Goal: Task Accomplishment & Management: Use online tool/utility

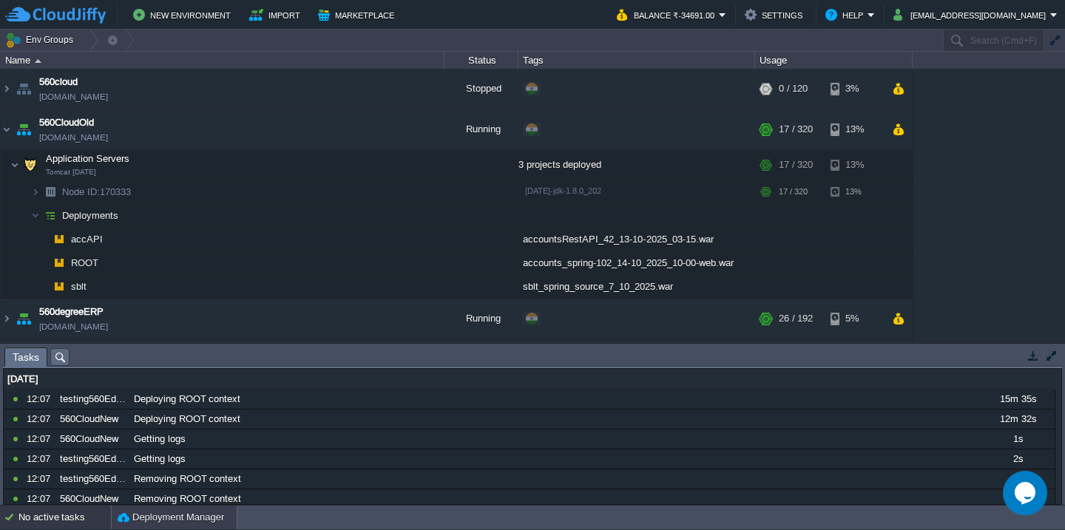
scroll to position [214, 0]
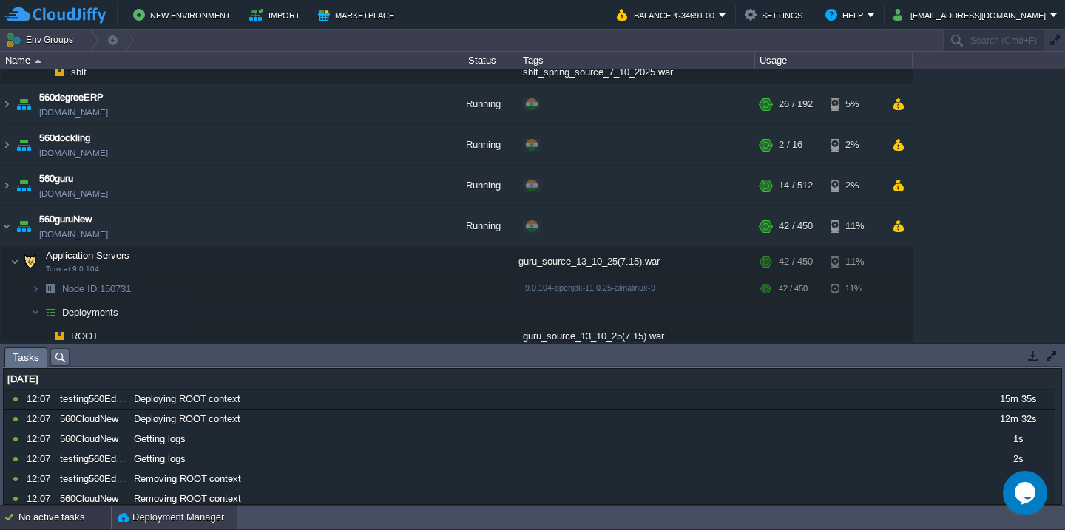
click at [159, 521] on button "Deployment Manager" at bounding box center [171, 517] width 106 height 15
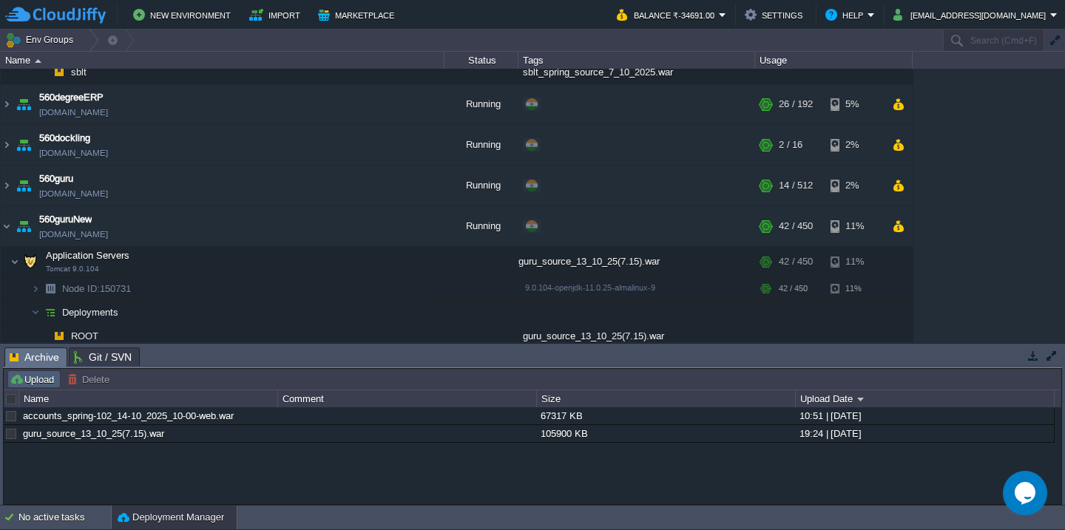
click at [47, 386] on button "Upload" at bounding box center [34, 379] width 49 height 13
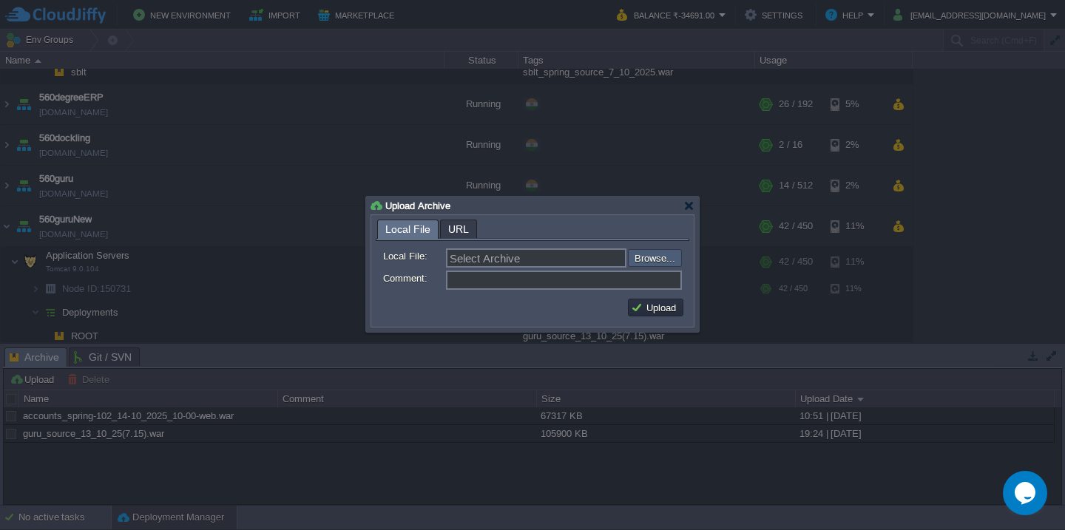
click at [652, 258] on input "file" at bounding box center [588, 258] width 187 height 18
type input "C:\fakepath\HRMSAPI_14-10-2025-14_00.war"
type input "HRMSAPI_14-10-2025-14_00.war"
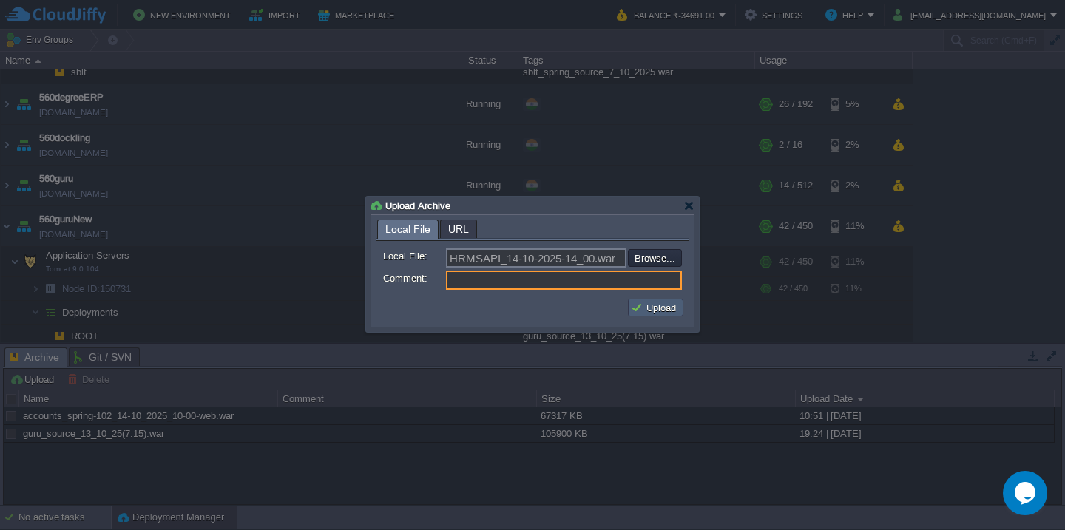
click at [648, 305] on button "Upload" at bounding box center [656, 307] width 50 height 13
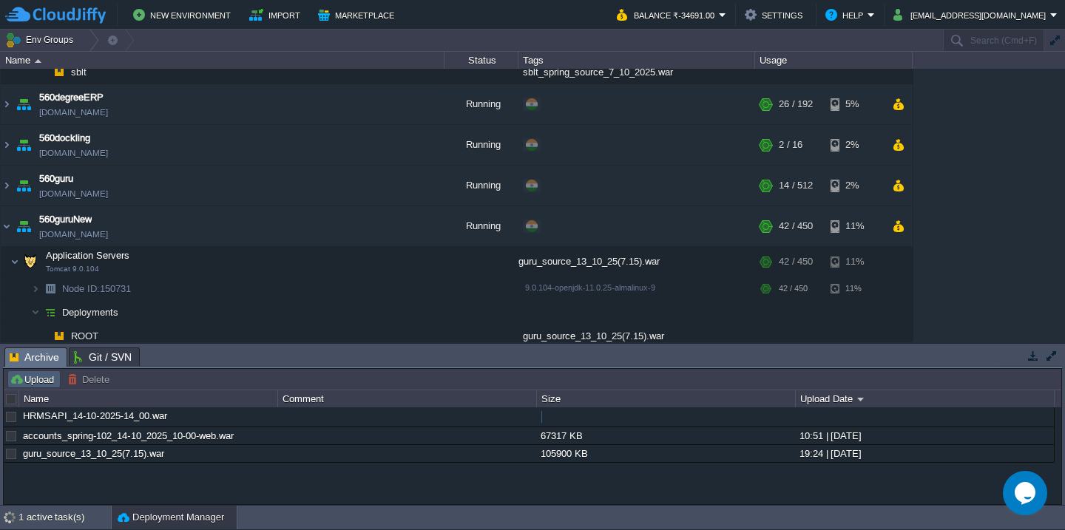
click at [21, 376] on button "Upload" at bounding box center [34, 379] width 49 height 13
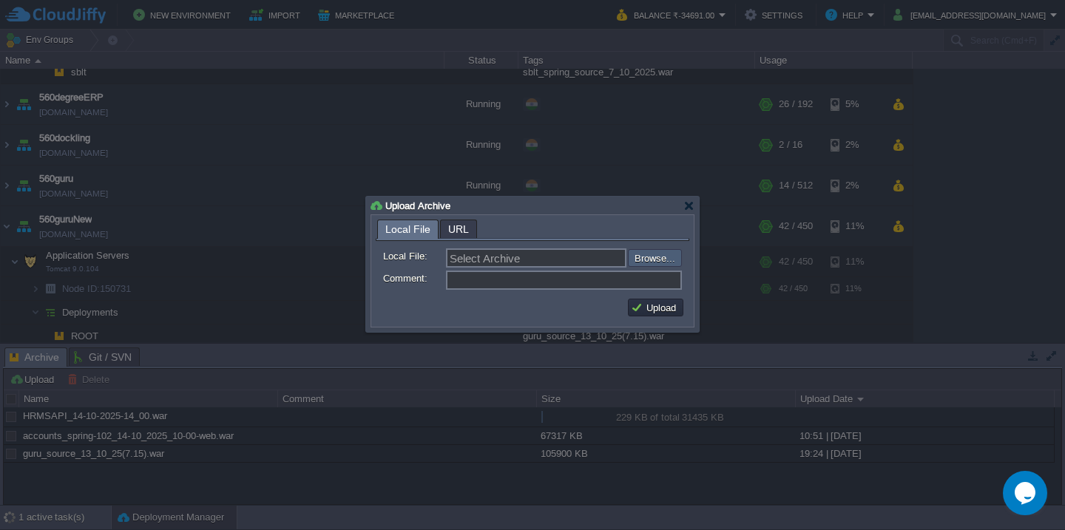
click at [648, 265] on input "file" at bounding box center [588, 258] width 187 height 18
type input "C:\fakepath\HRMS_14-10-2025-14_00.war"
type input "HRMS_14-10-2025-14_00.war"
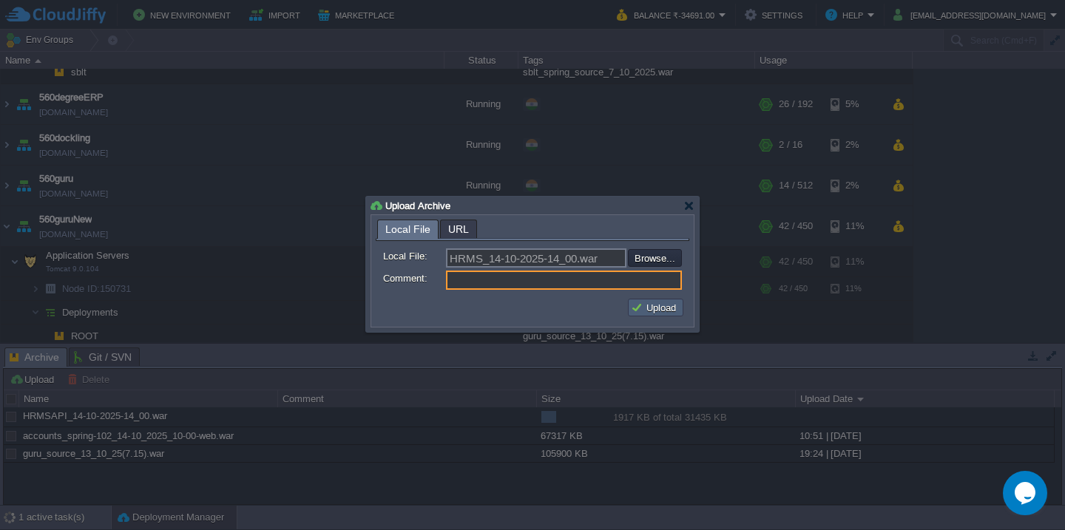
click at [659, 305] on button "Upload" at bounding box center [656, 307] width 50 height 13
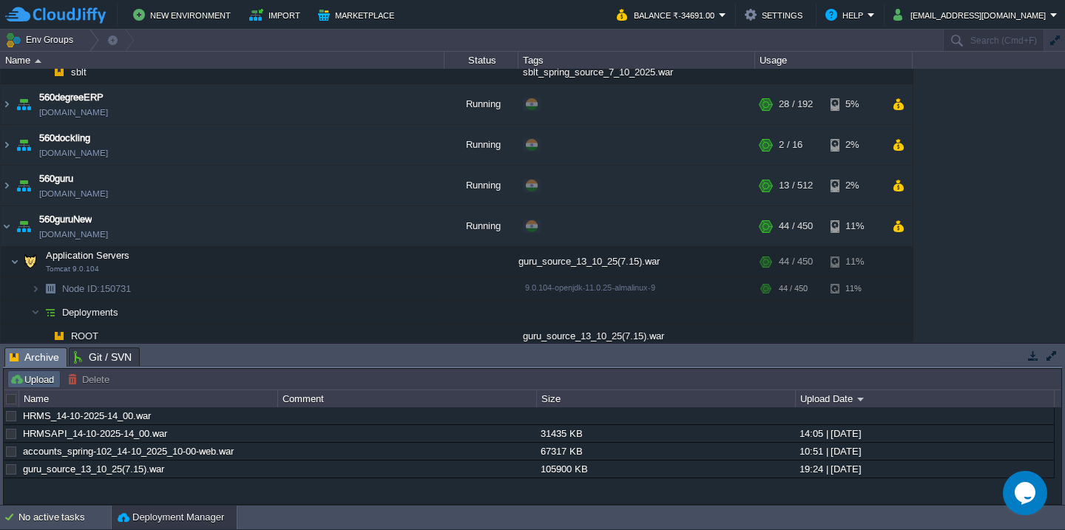
click at [25, 384] on button "Upload" at bounding box center [34, 379] width 49 height 13
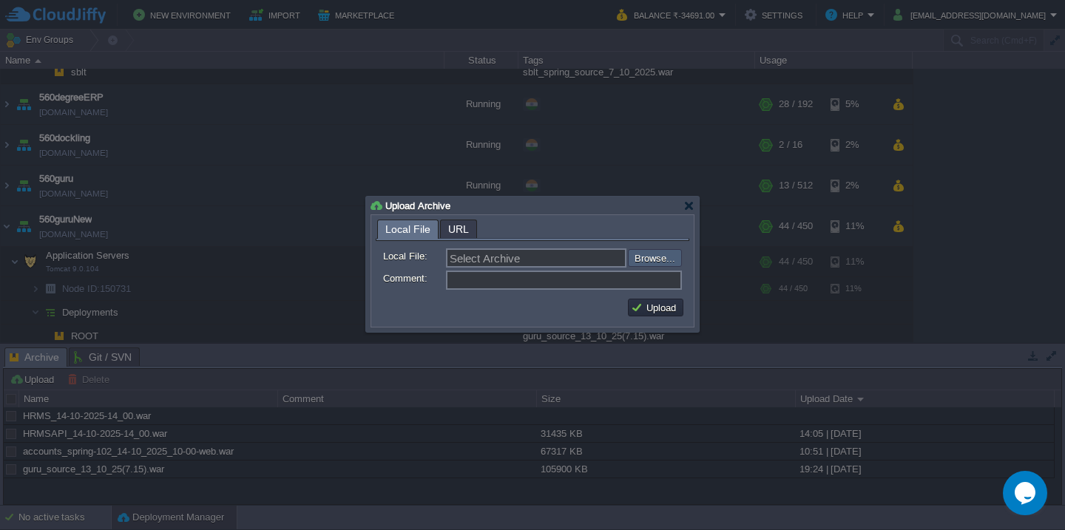
click at [663, 261] on input "file" at bounding box center [588, 258] width 187 height 18
type input "C:\fakepath\HRMS_14-10-2025-14_00.war"
type input "HRMS_14-10-2025-14_00.war"
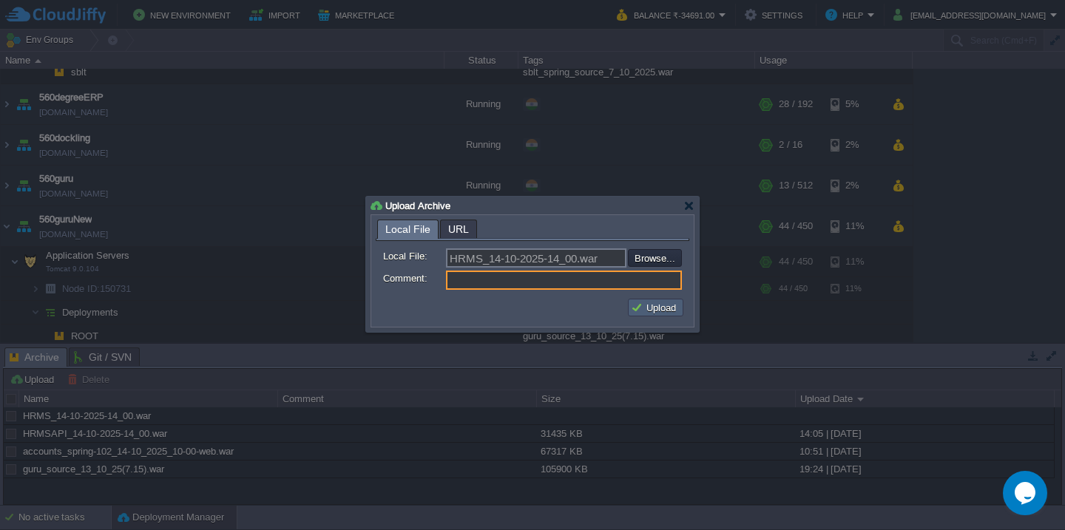
click at [667, 311] on button "Upload" at bounding box center [656, 307] width 50 height 13
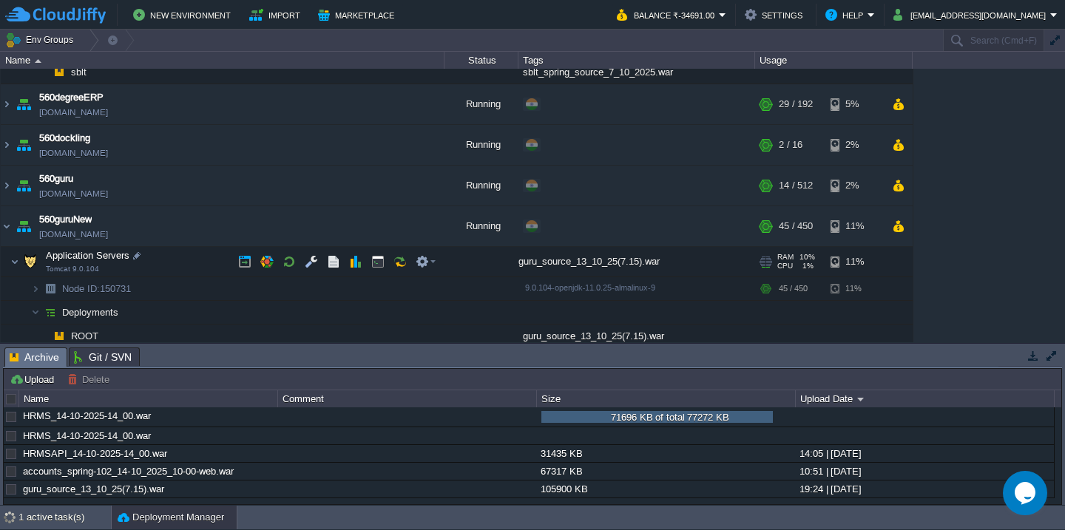
click at [169, 261] on td "Application Servers Tomcat 9.0.104" at bounding box center [223, 262] width 444 height 30
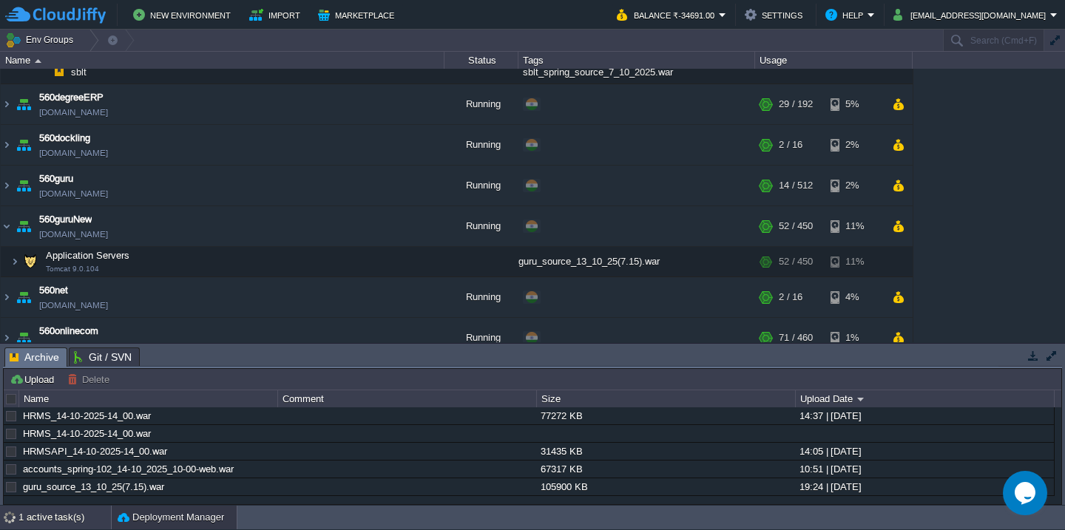
click at [21, 526] on div "1 active task(s)" at bounding box center [64, 518] width 92 height 24
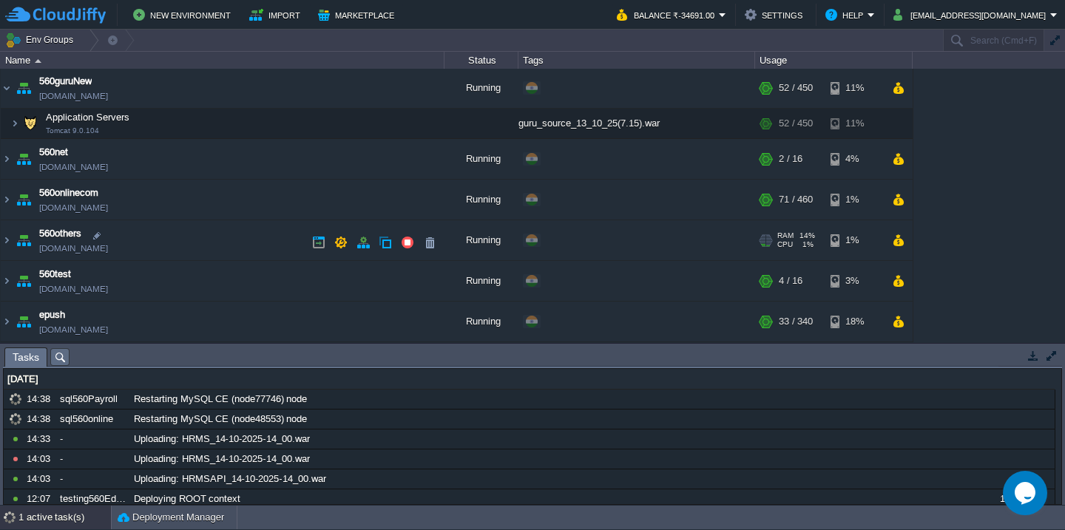
scroll to position [362, 0]
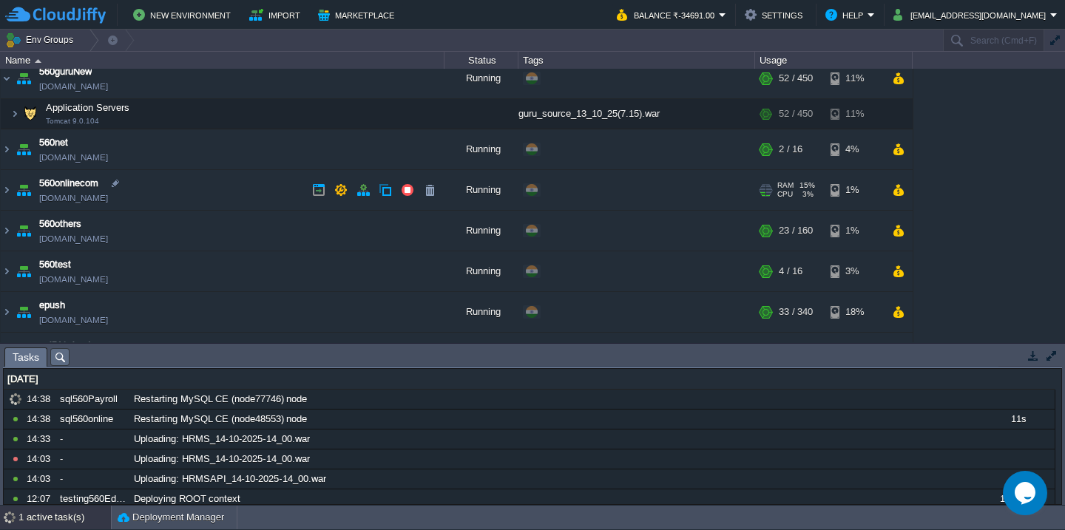
click at [221, 186] on td "560onlinecom [DOMAIN_NAME]" at bounding box center [223, 190] width 444 height 41
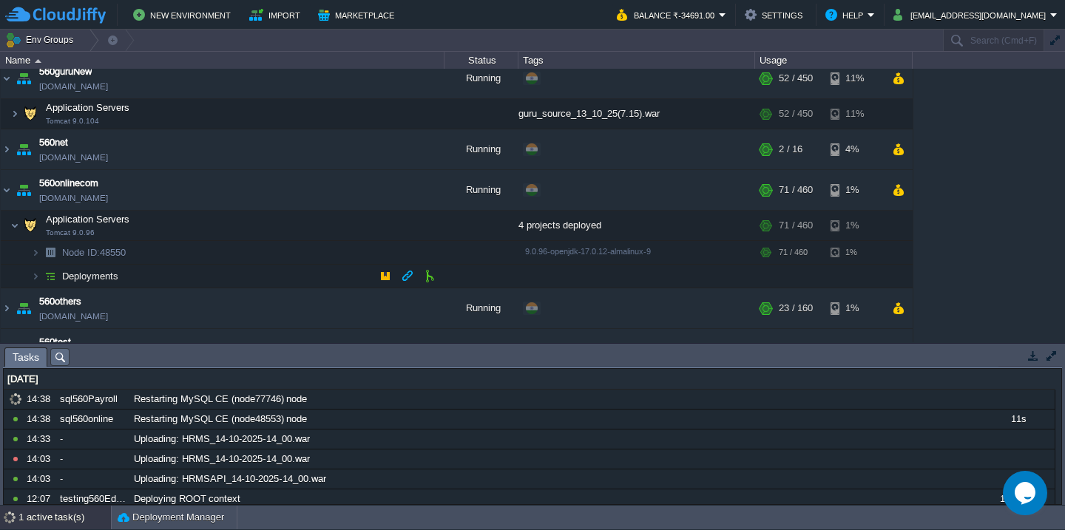
click at [183, 271] on td "Deployments" at bounding box center [223, 277] width 444 height 24
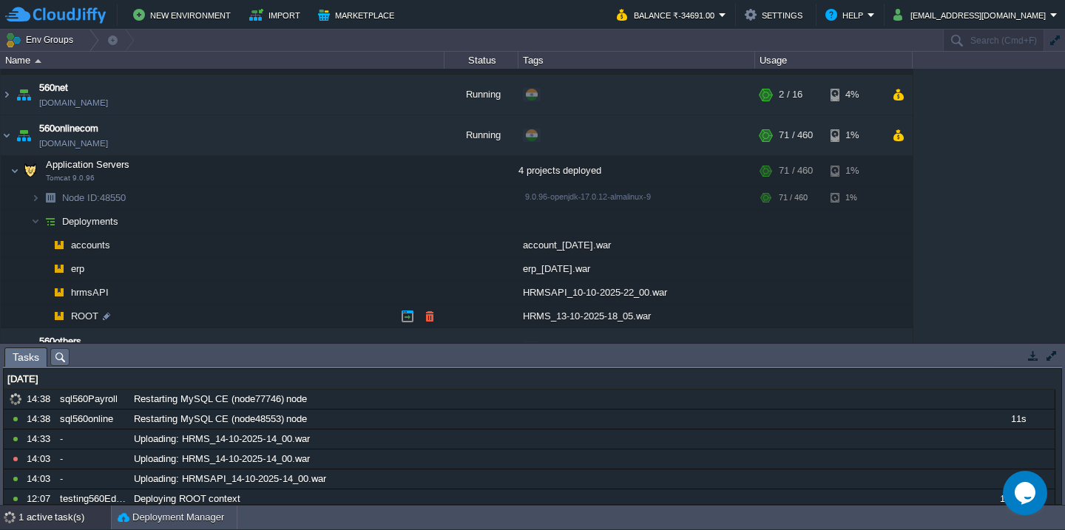
scroll to position [455, 0]
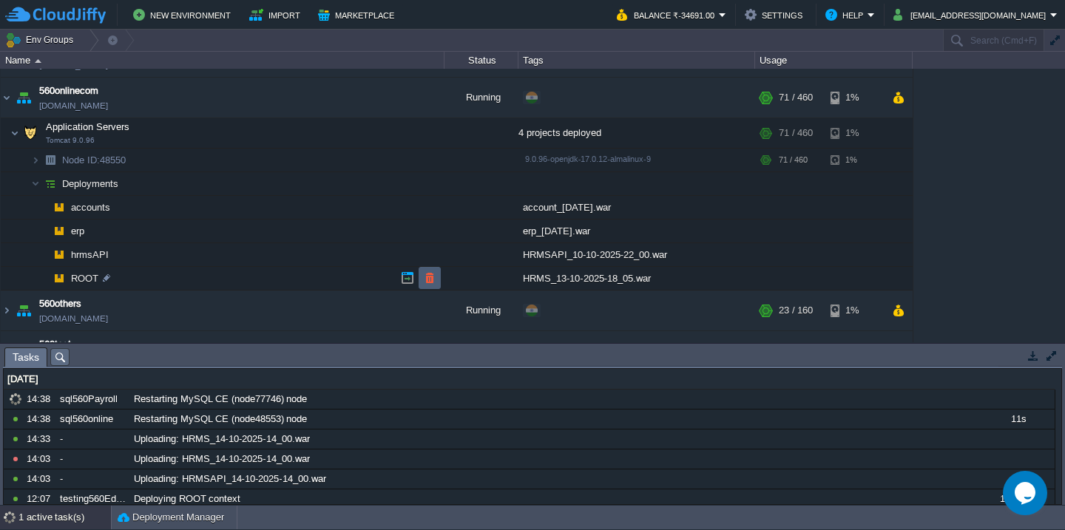
click at [428, 277] on button "button" at bounding box center [429, 277] width 13 height 13
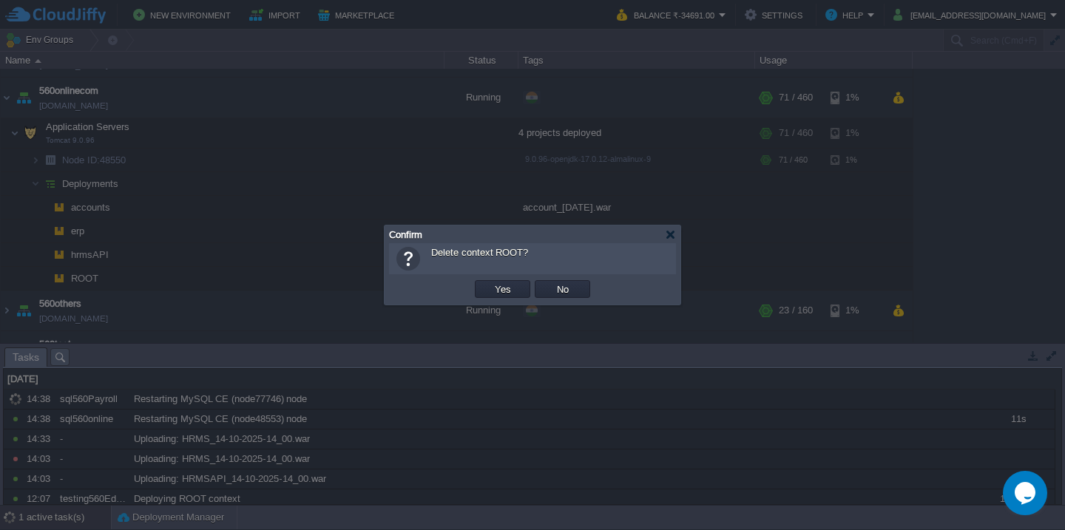
click at [490, 282] on button "Yes" at bounding box center [502, 288] width 25 height 13
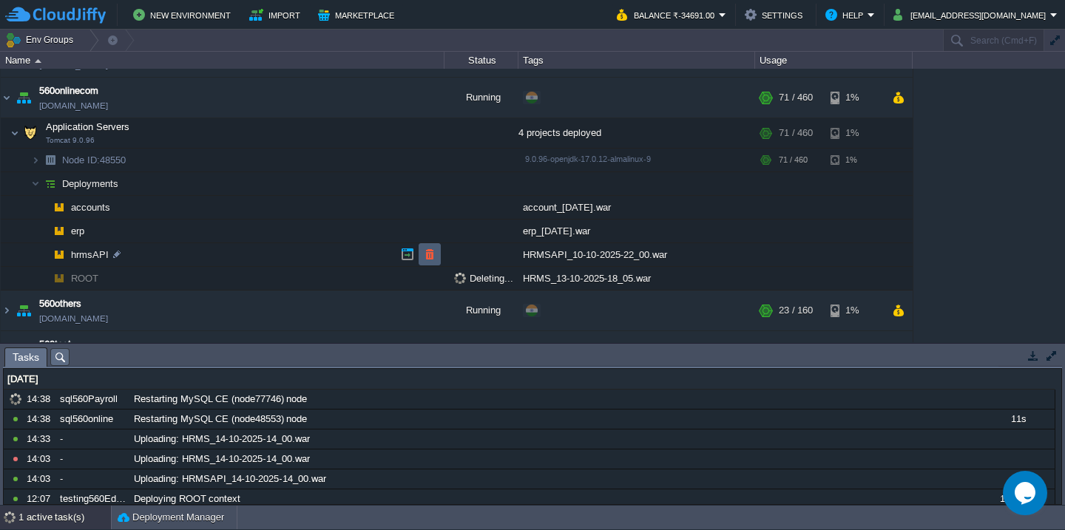
click at [429, 248] on button "button" at bounding box center [429, 254] width 13 height 13
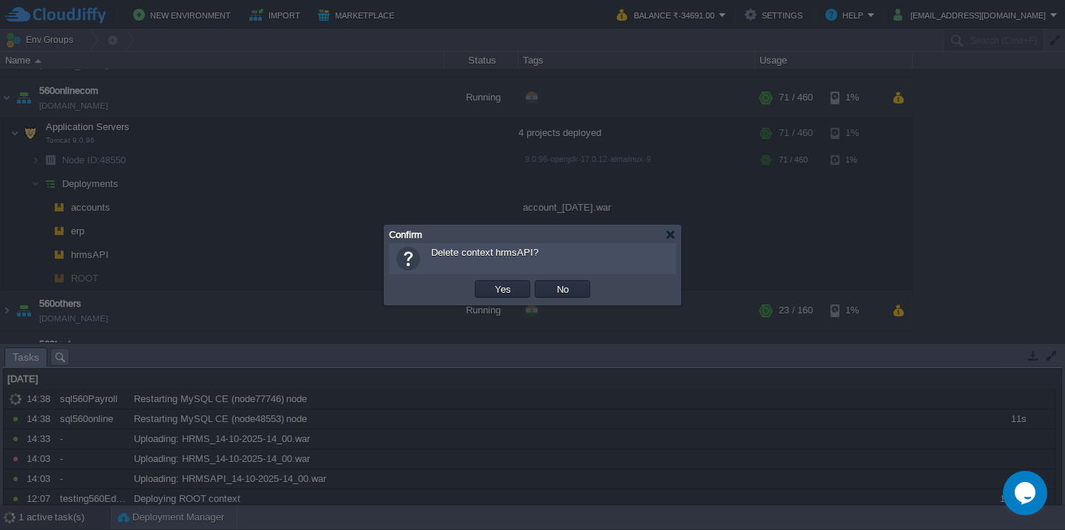
click at [490, 282] on button "Yes" at bounding box center [502, 288] width 25 height 13
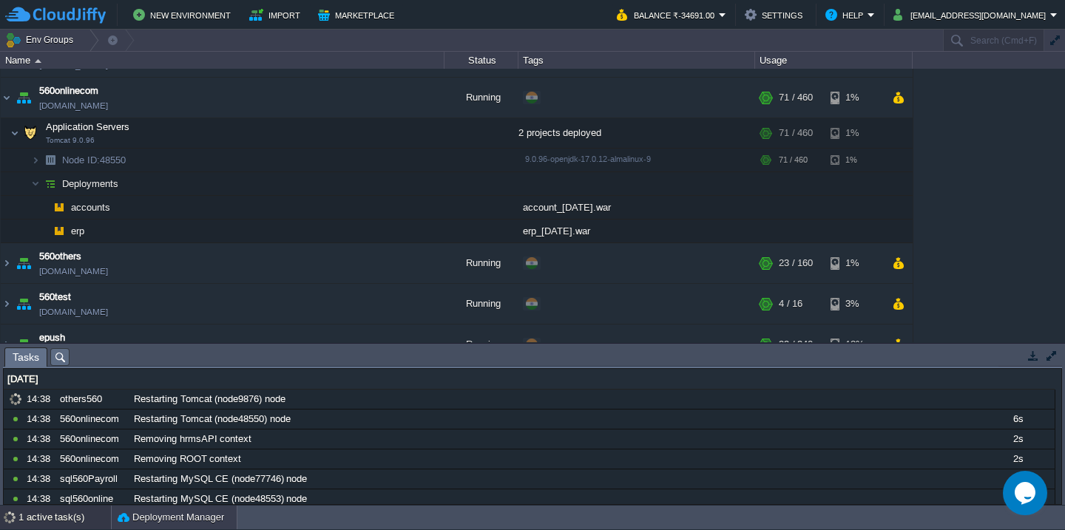
click at [183, 524] on button "Deployment Manager" at bounding box center [171, 517] width 106 height 15
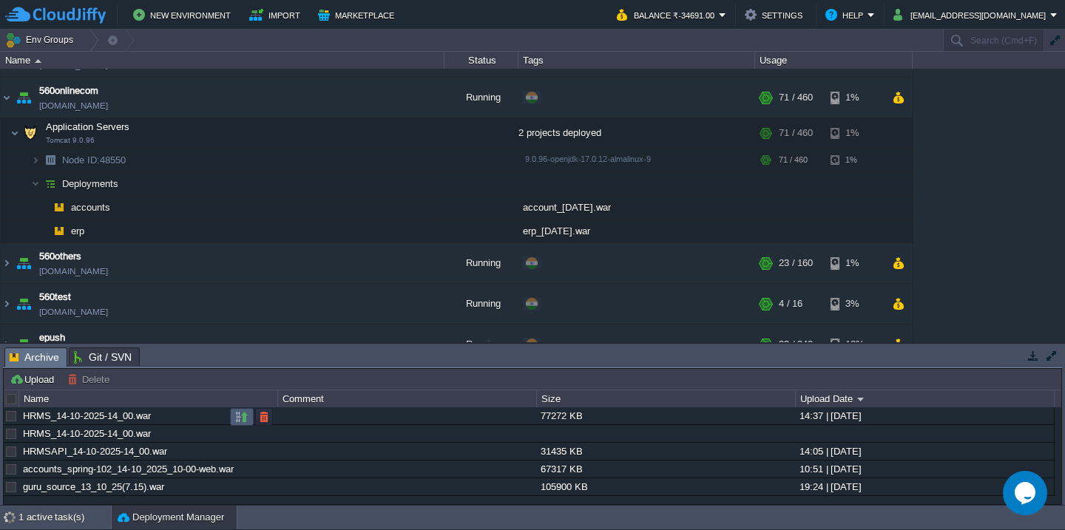
click at [237, 417] on button "button" at bounding box center [241, 416] width 13 height 13
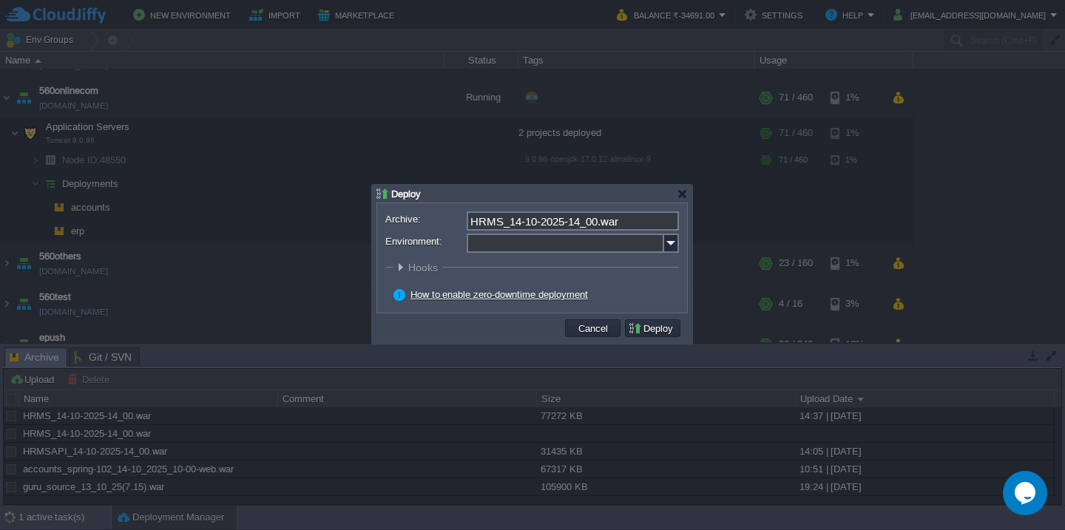
click at [532, 243] on input "Environment:" at bounding box center [565, 243] width 197 height 19
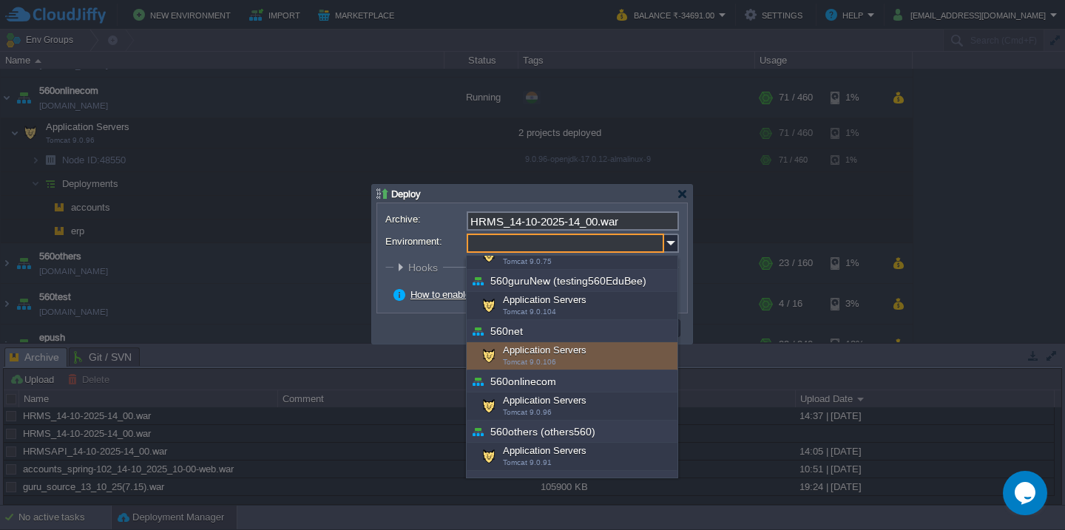
scroll to position [188, 0]
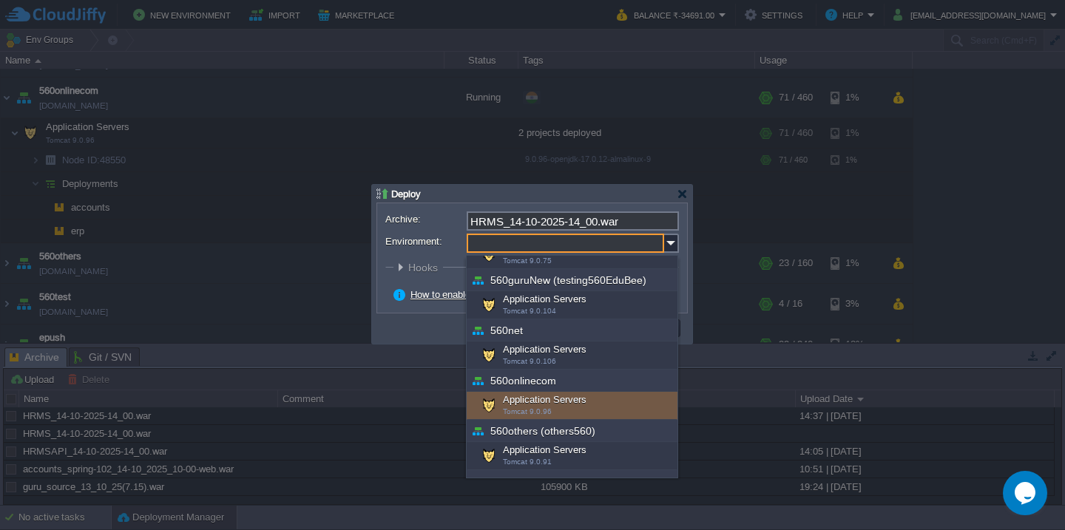
click at [535, 404] on div "Application Servers Tomcat 9.0.96" at bounding box center [572, 406] width 211 height 28
type input "Application Servers (560onlinecom)"
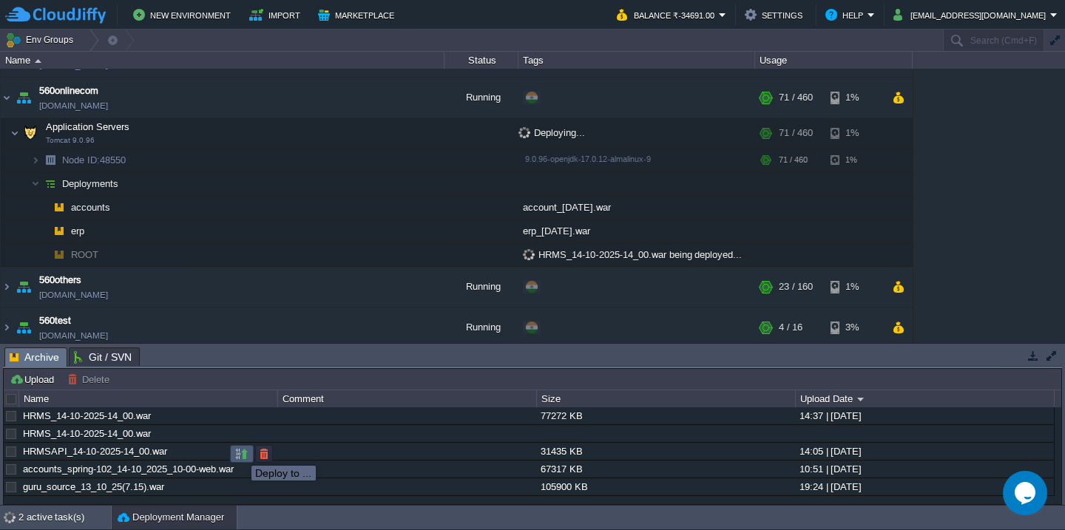
click at [240, 452] on button "button" at bounding box center [241, 453] width 13 height 13
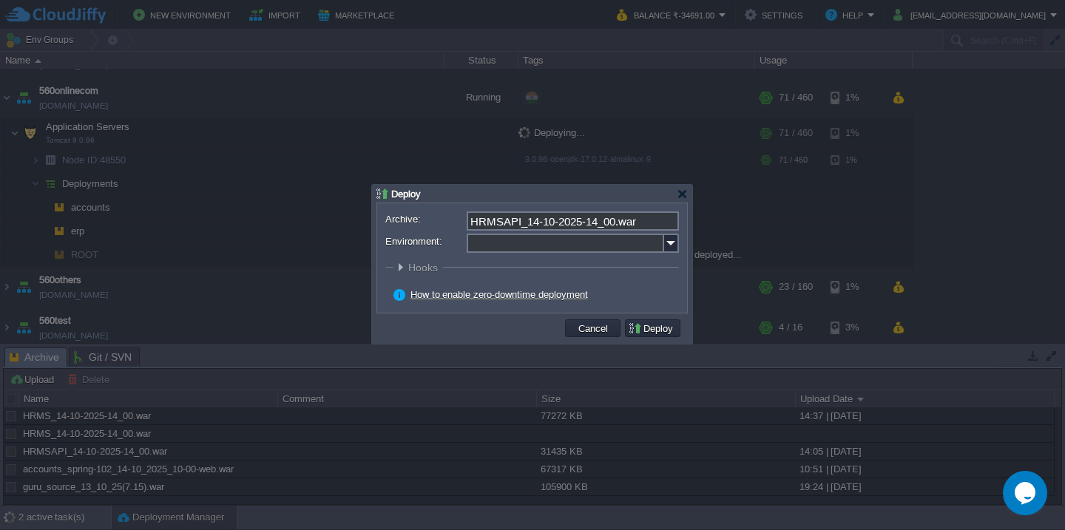
click at [556, 246] on input "Environment:" at bounding box center [565, 243] width 197 height 19
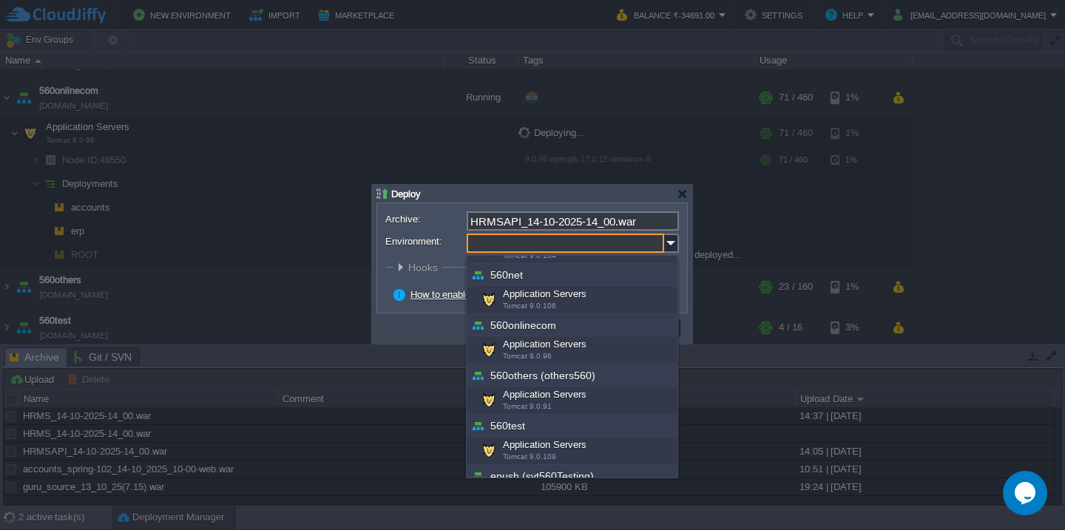
scroll to position [244, 0]
click at [546, 349] on div "Application Servers Tomcat 9.0.96" at bounding box center [572, 350] width 211 height 28
type input "Application Servers (560onlinecom)"
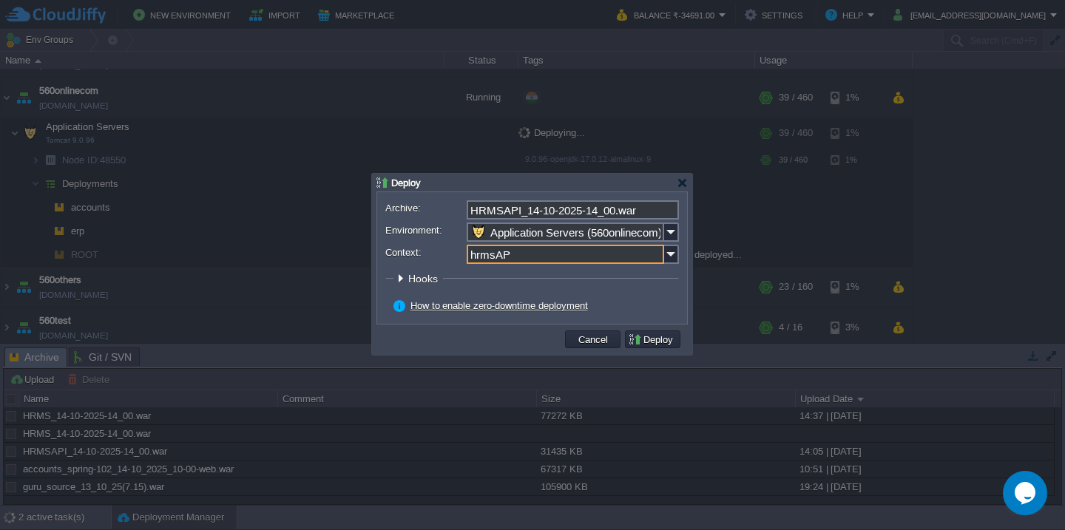
type input "hrmsAPI"
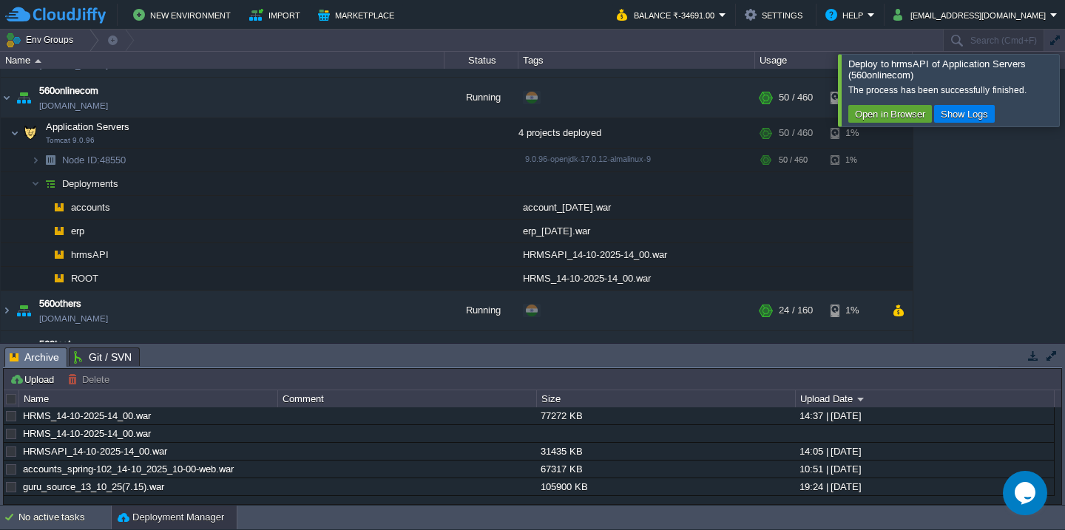
click at [1064, 80] on div at bounding box center [1082, 90] width 0 height 72
